Goal: Task Accomplishment & Management: Manage account settings

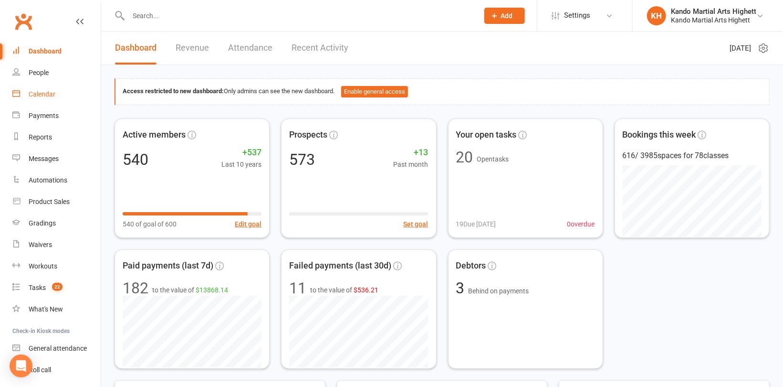
click at [47, 90] on div "Calendar" at bounding box center [42, 94] width 27 height 8
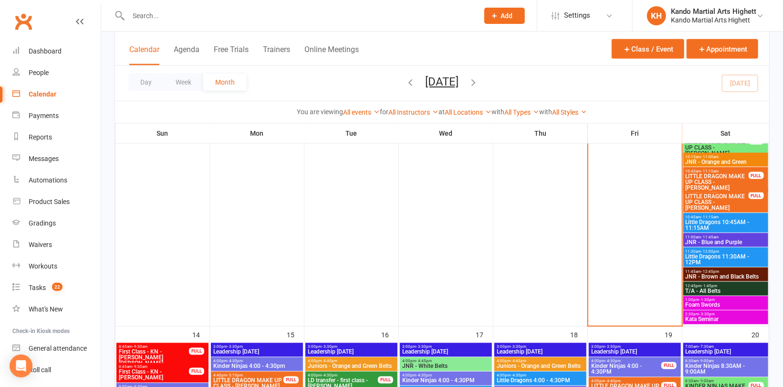
scroll to position [764, 0]
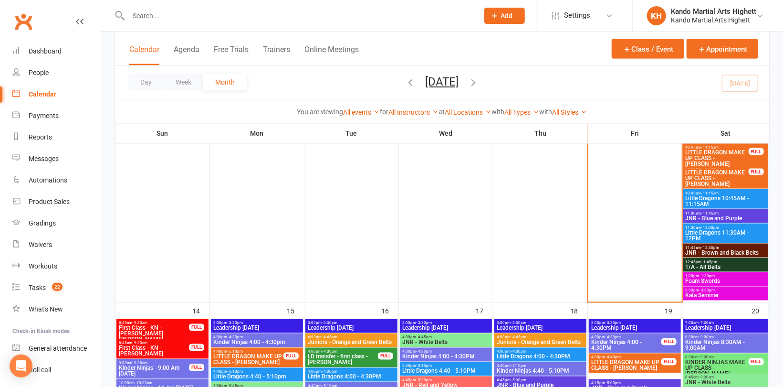
click at [744, 293] on span "Kata Seminar" at bounding box center [725, 296] width 81 height 6
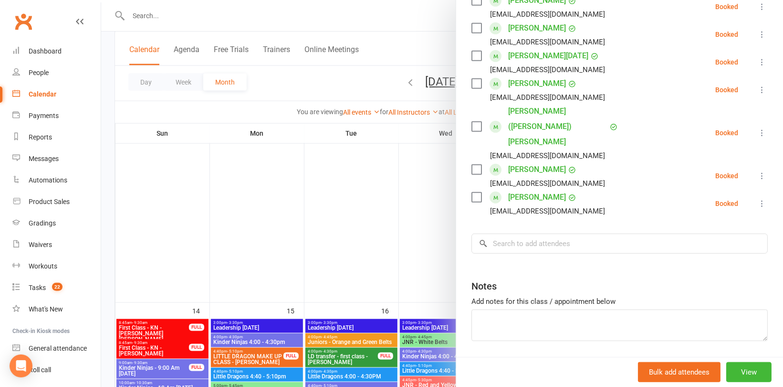
scroll to position [296, 0]
click at [570, 233] on input "search" at bounding box center [620, 243] width 296 height 20
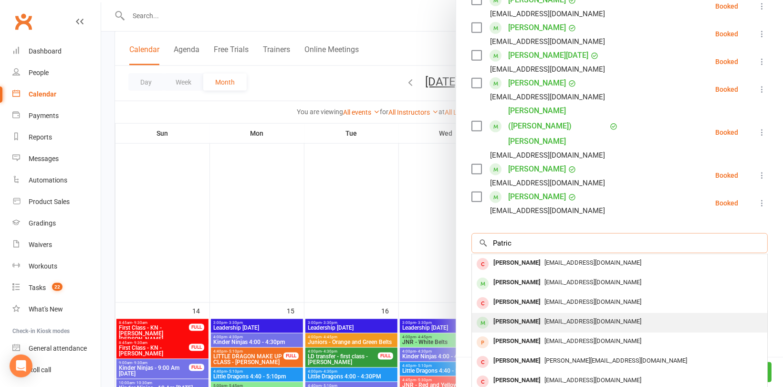
type input "Patric"
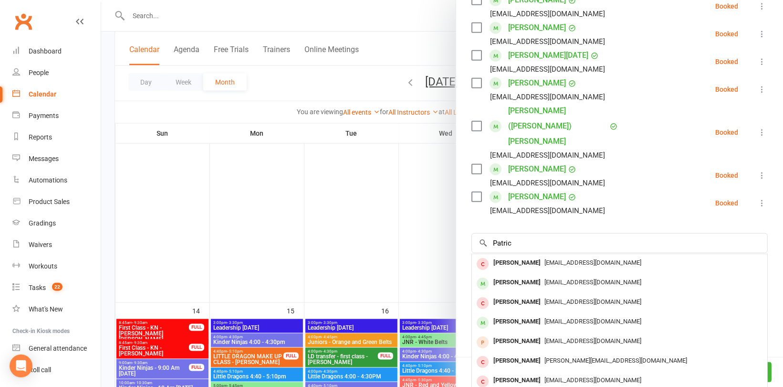
drag, startPoint x: 573, startPoint y: 289, endPoint x: 552, endPoint y: 276, distance: 24.9
click at [573, 317] on span "[EMAIL_ADDRESS][DOMAIN_NAME]" at bounding box center [593, 320] width 97 height 7
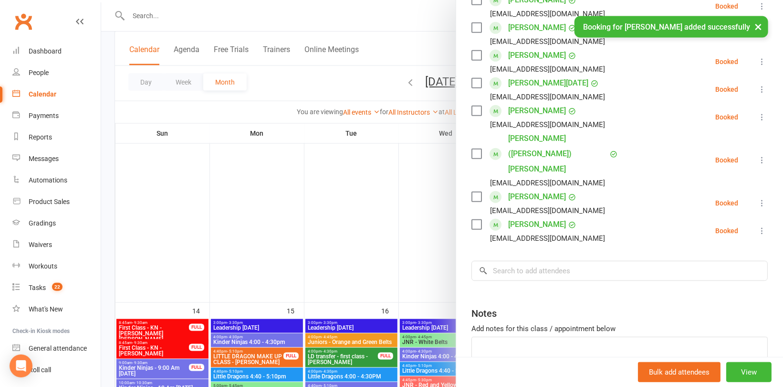
click at [292, 177] on div at bounding box center [442, 193] width 682 height 387
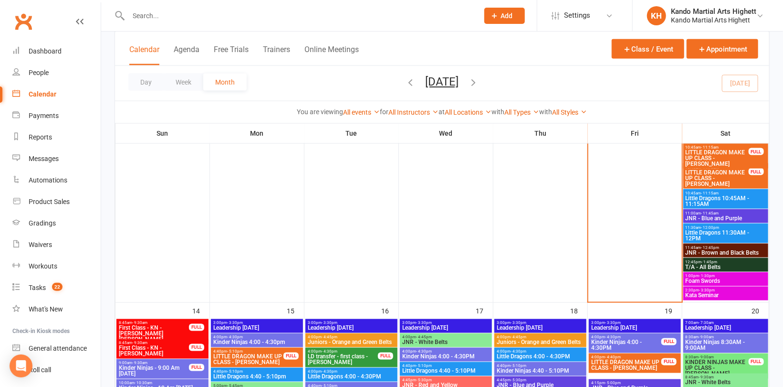
click at [739, 279] on span "Foam Swords" at bounding box center [725, 281] width 81 height 6
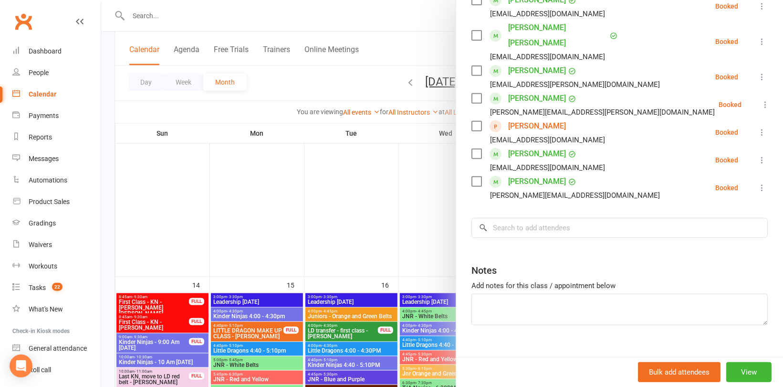
scroll to position [859, 0]
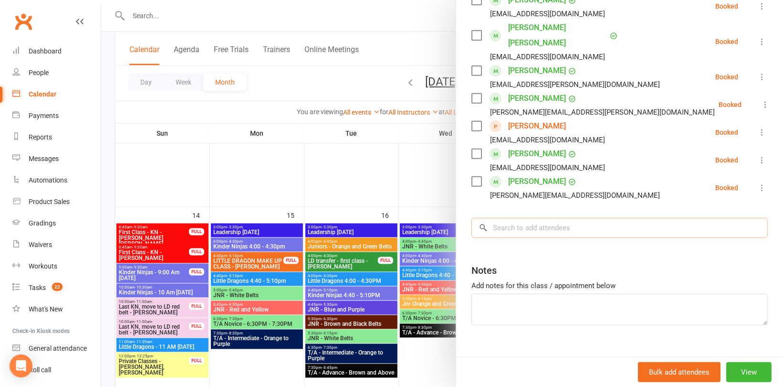
click at [602, 218] on input "search" at bounding box center [620, 228] width 296 height 20
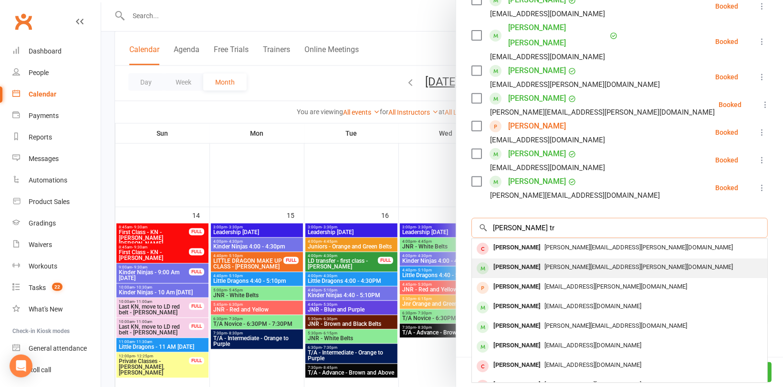
type input "[PERSON_NAME] tr"
click at [573, 263] on span "[PERSON_NAME][EMAIL_ADDRESS][PERSON_NAME][DOMAIN_NAME]" at bounding box center [639, 266] width 189 height 7
